Goal: Navigation & Orientation: Find specific page/section

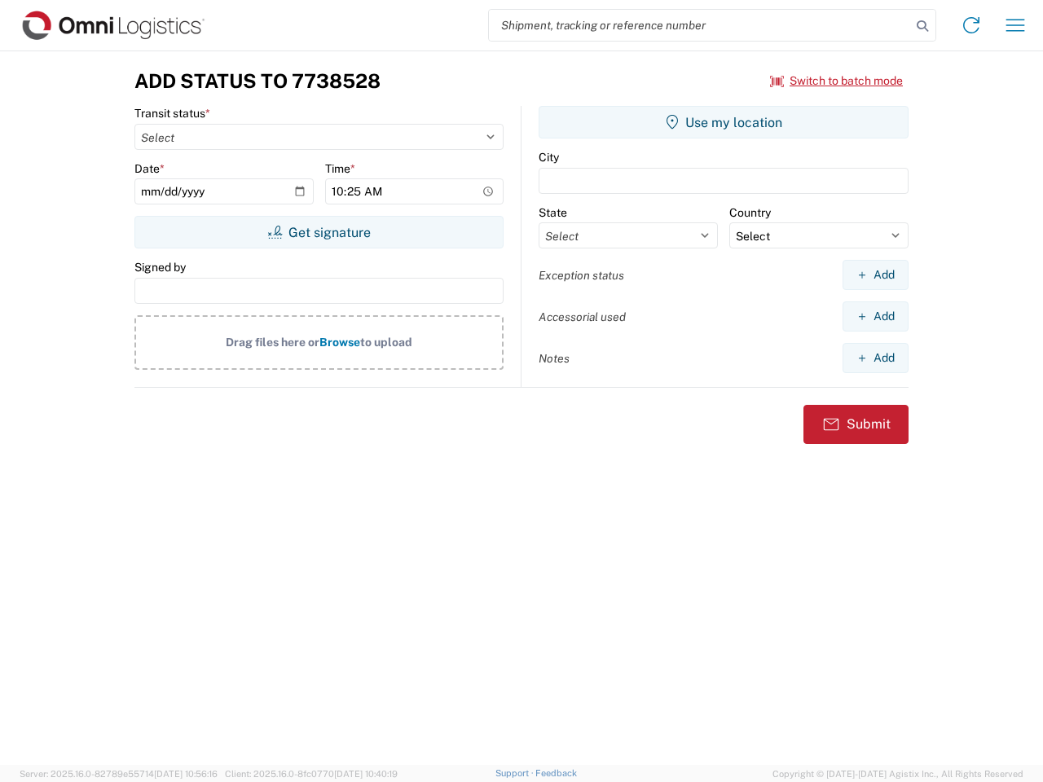
click at [700, 25] on input "search" at bounding box center [700, 25] width 422 height 31
click at [922, 26] on icon at bounding box center [922, 26] width 23 height 23
click at [971, 25] on icon at bounding box center [971, 25] width 26 height 26
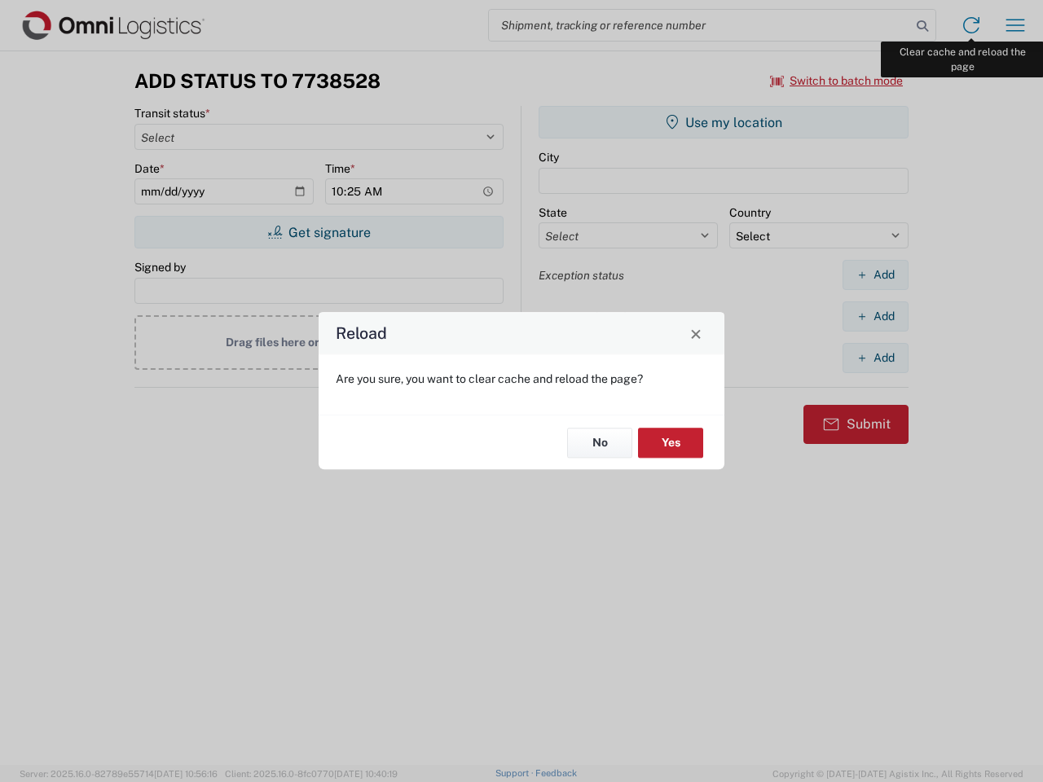
click at [1015, 25] on div "Reload Are you sure, you want to clear cache and reload the page? No Yes" at bounding box center [521, 391] width 1043 height 782
click at [837, 81] on div "Reload Are you sure, you want to clear cache and reload the page? No Yes" at bounding box center [521, 391] width 1043 height 782
click at [319, 232] on div "Reload Are you sure, you want to clear cache and reload the page? No Yes" at bounding box center [521, 391] width 1043 height 782
click at [724, 122] on div "Reload Are you sure, you want to clear cache and reload the page? No Yes" at bounding box center [521, 391] width 1043 height 782
click at [875, 275] on div "Reload Are you sure, you want to clear cache and reload the page? No Yes" at bounding box center [521, 391] width 1043 height 782
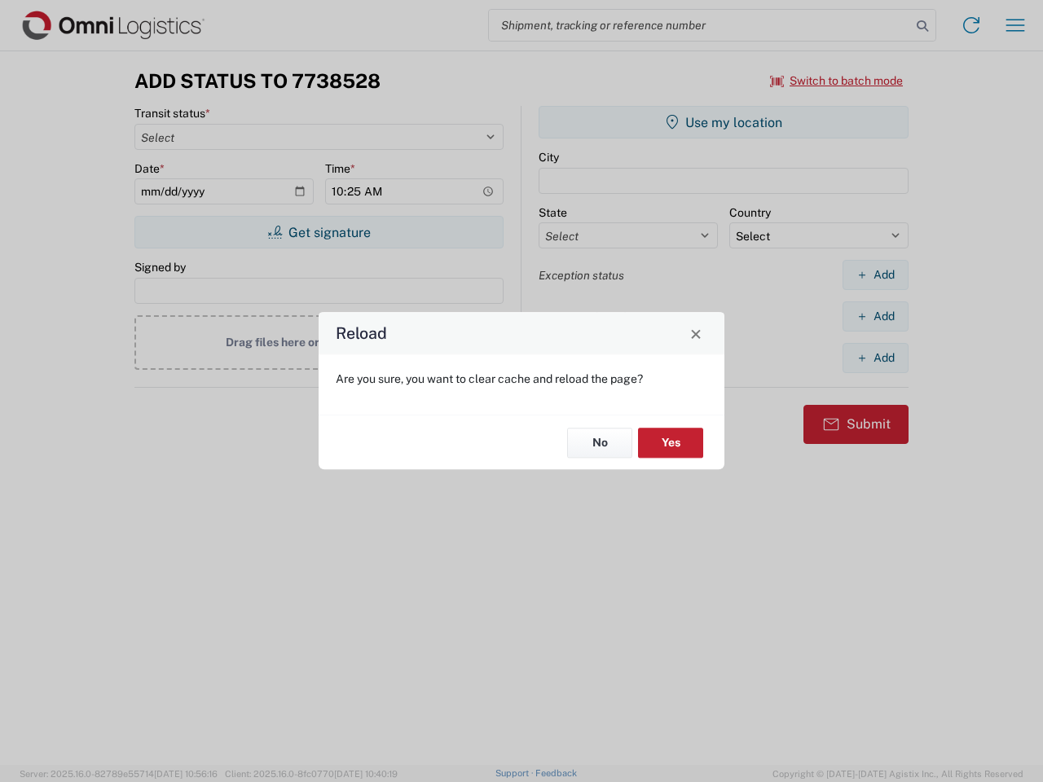
click at [875, 316] on div "Reload Are you sure, you want to clear cache and reload the page? No Yes" at bounding box center [521, 391] width 1043 height 782
click at [875, 358] on div "Reload Are you sure, you want to clear cache and reload the page? No Yes" at bounding box center [521, 391] width 1043 height 782
